Goal: Task Accomplishment & Management: Use online tool/utility

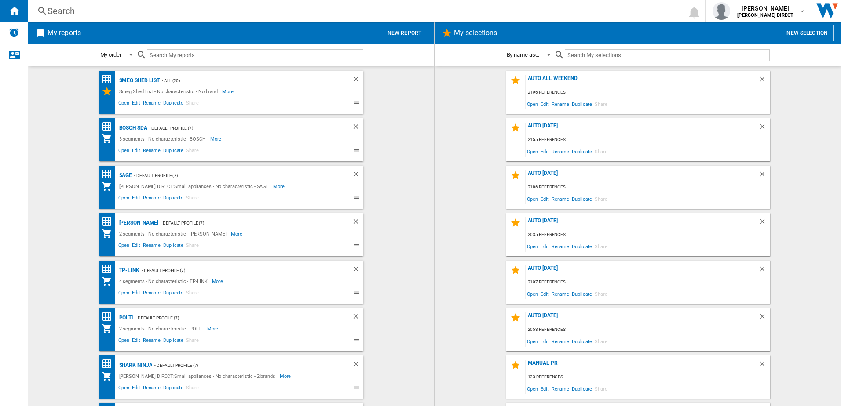
click at [540, 247] on span "Edit" at bounding box center [544, 247] width 11 height 12
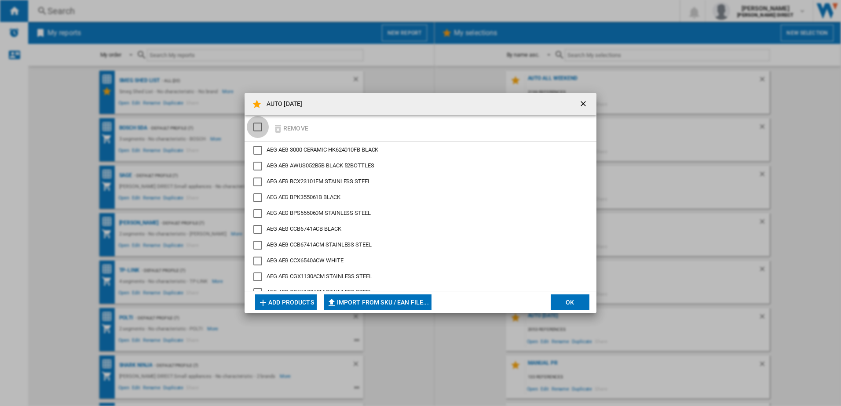
drag, startPoint x: 263, startPoint y: 123, endPoint x: 298, endPoint y: 128, distance: 35.7
click at [262, 123] on div "SELECTIONS.EDITION_POPUP.SELECT_DESELECT" at bounding box center [257, 127] width 9 height 9
click at [298, 128] on button "Remove" at bounding box center [290, 128] width 41 height 21
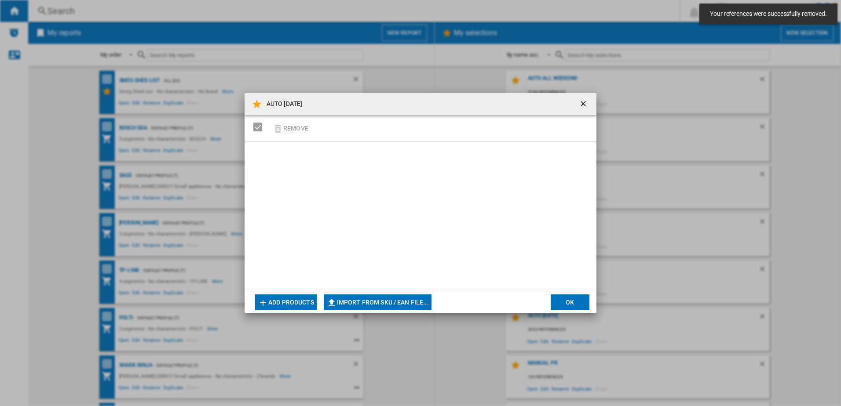
click at [403, 302] on button "Import from SKU / EAN file..." at bounding box center [378, 303] width 108 height 16
type input "**********"
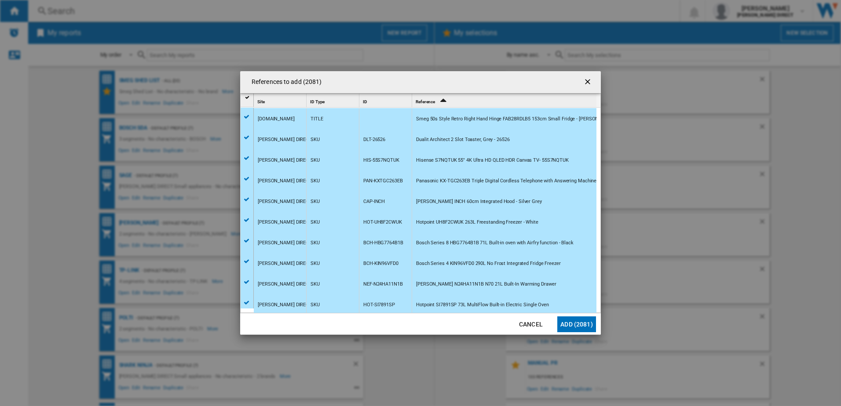
click at [589, 328] on button "Add (2081)" at bounding box center [576, 325] width 39 height 16
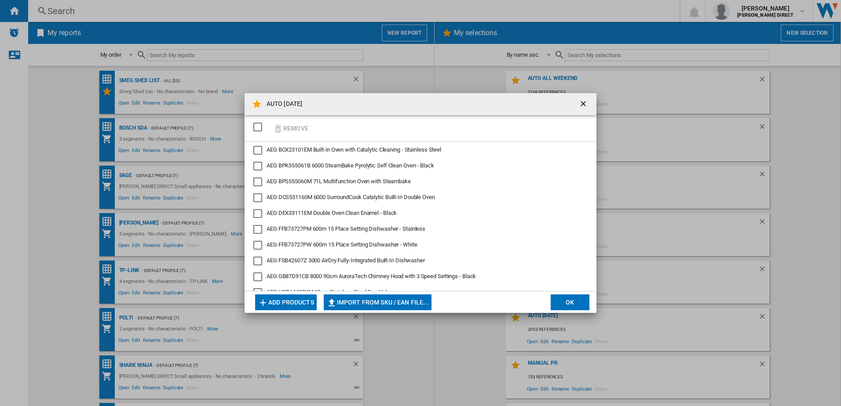
click at [590, 299] on md-dialog-actions "Add products Import from SKU / EAN file... Import manually... OK" at bounding box center [421, 302] width 352 height 22
click at [578, 300] on button "OK" at bounding box center [570, 303] width 39 height 16
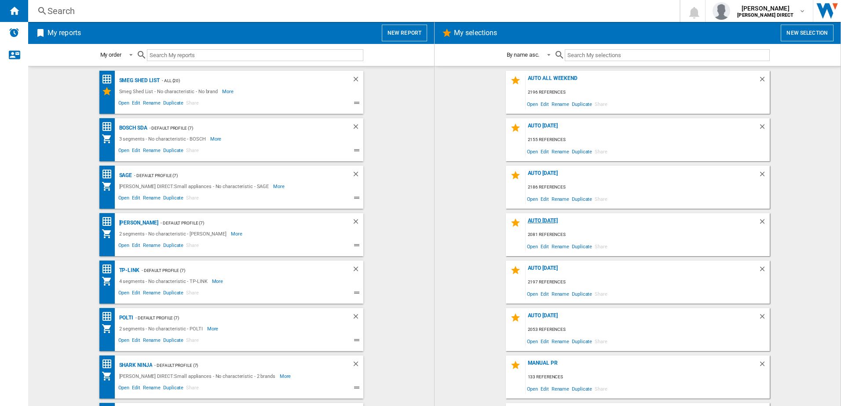
click at [545, 218] on div "AUTO [DATE]" at bounding box center [642, 224] width 233 height 12
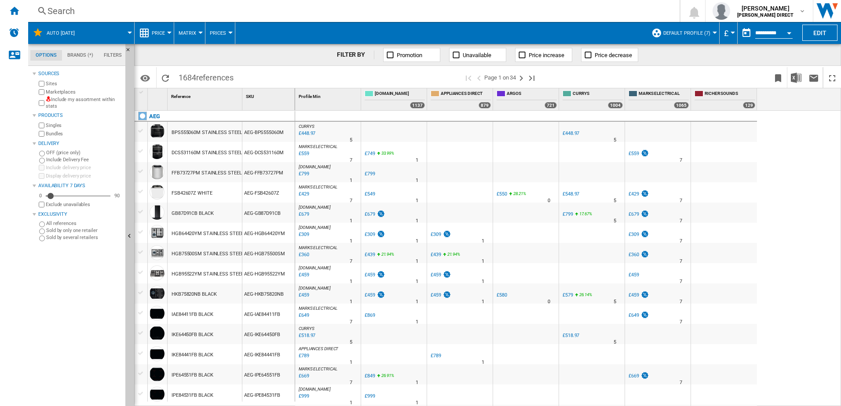
click at [59, 104] on label "Include my assortment within stats" at bounding box center [84, 103] width 76 height 14
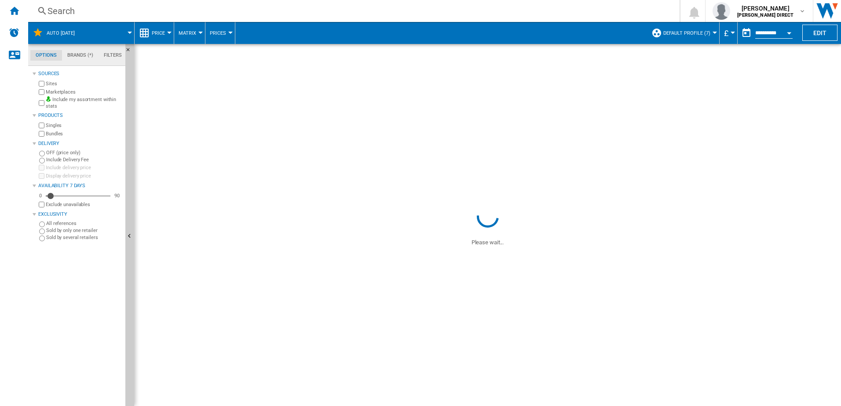
click at [54, 207] on label "Exclude unavailables" at bounding box center [84, 204] width 76 height 7
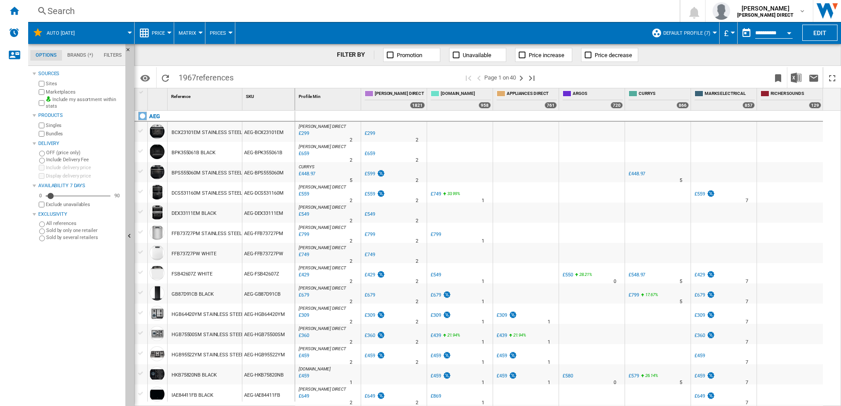
click at [49, 89] on label "Marketplaces" at bounding box center [84, 92] width 76 height 7
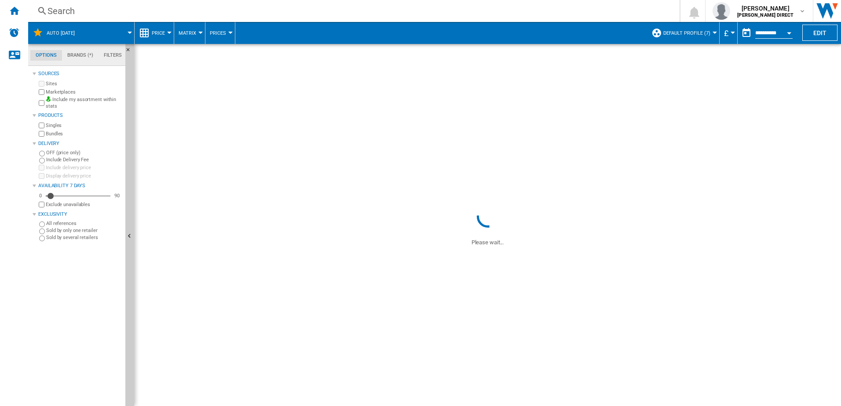
click at [48, 133] on label "Bundles" at bounding box center [84, 134] width 76 height 7
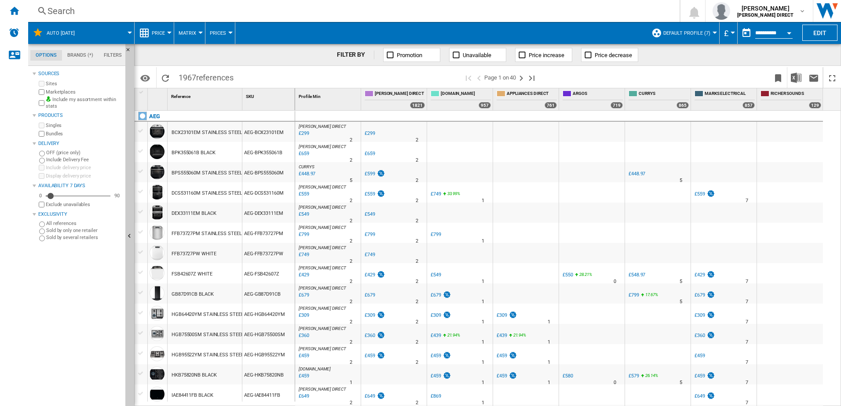
click at [697, 35] on span "Default profile (7)" at bounding box center [686, 33] width 47 height 6
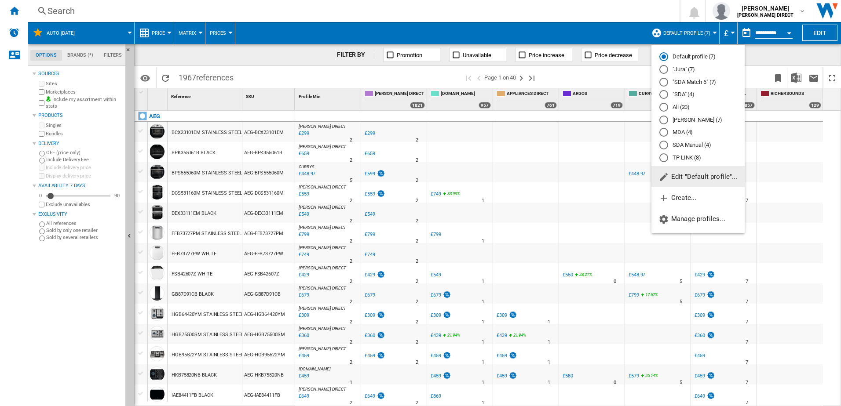
click at [599, 27] on md-backdrop at bounding box center [420, 203] width 841 height 406
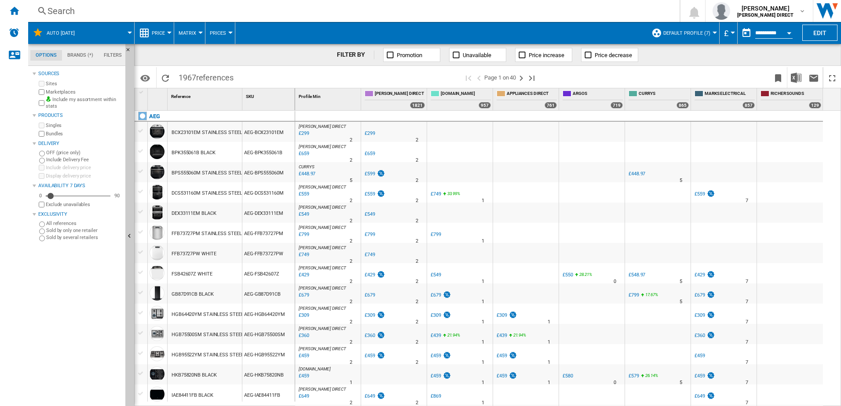
click at [76, 204] on label "Exclude unavailables" at bounding box center [84, 204] width 76 height 7
click at [796, 75] on img "Download in Excel" at bounding box center [796, 78] width 11 height 11
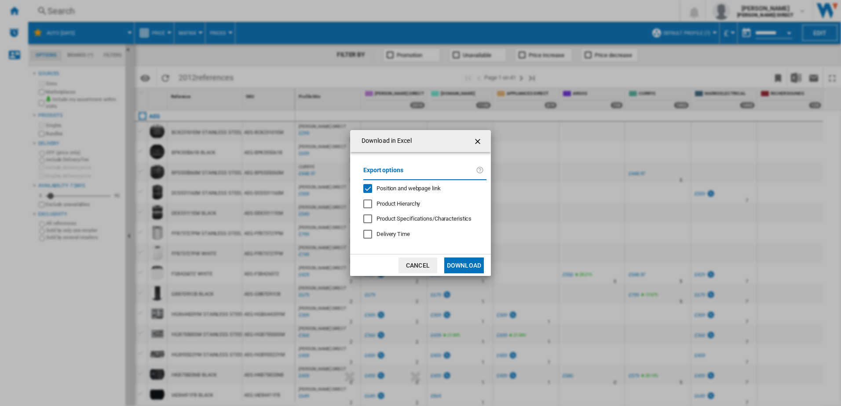
click at [421, 187] on span "Position and webpage link" at bounding box center [409, 188] width 64 height 7
click at [459, 263] on button "Download" at bounding box center [464, 266] width 40 height 16
